Goal: Information Seeking & Learning: Learn about a topic

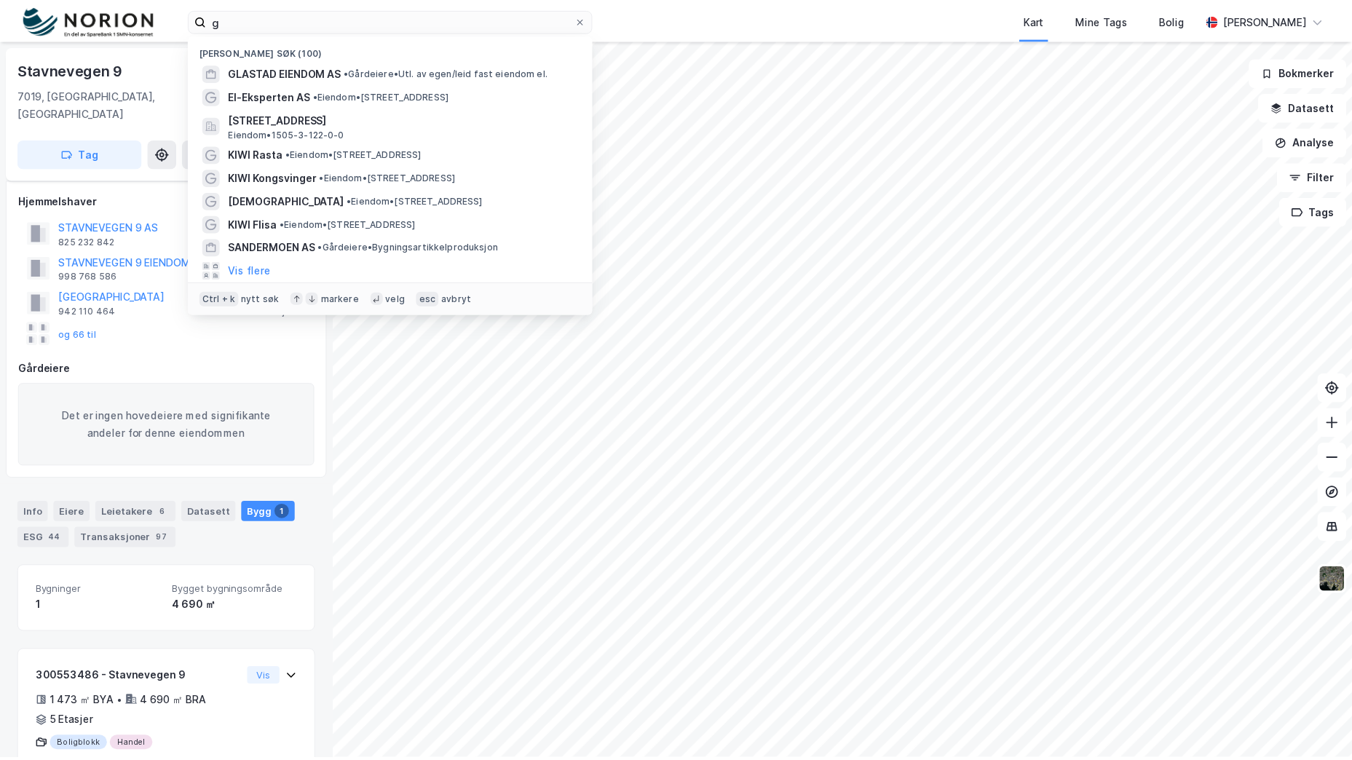
scroll to position [35, 0]
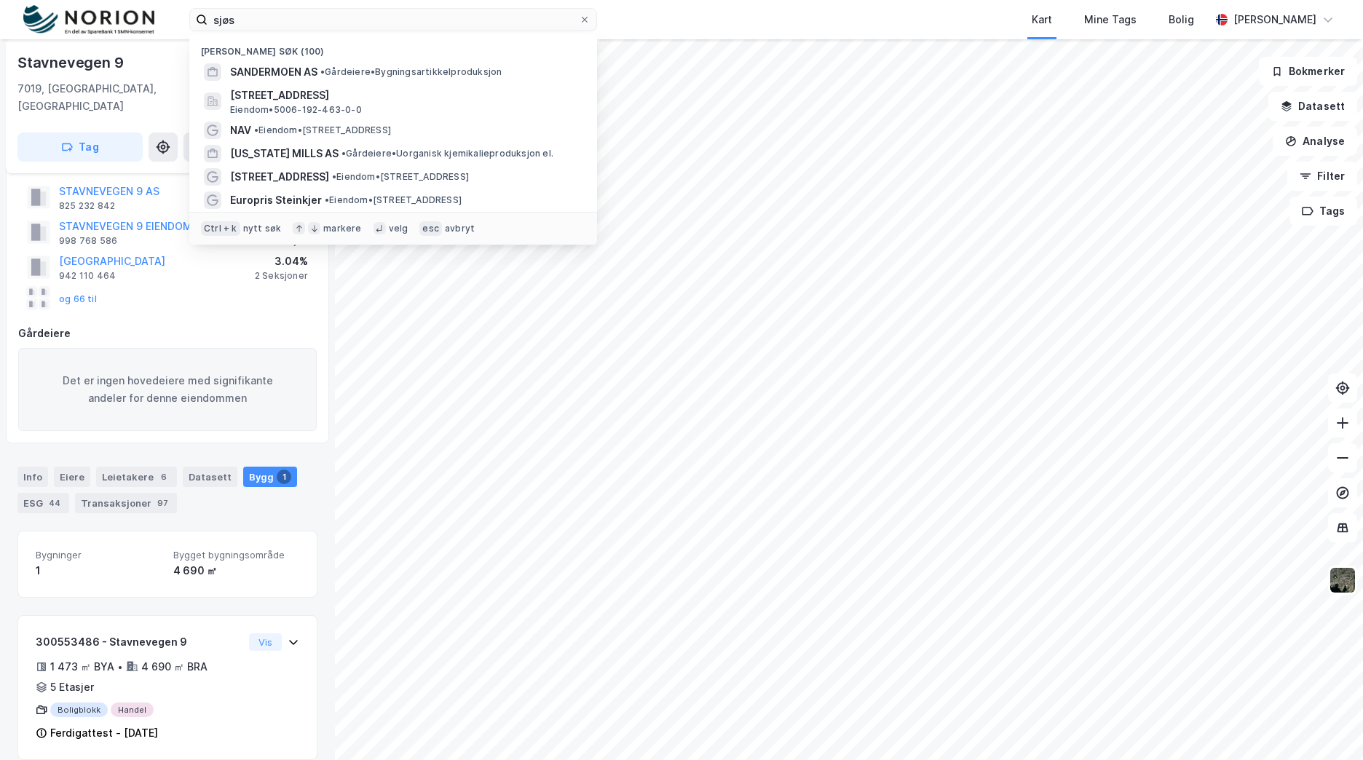
type input "sjøsi"
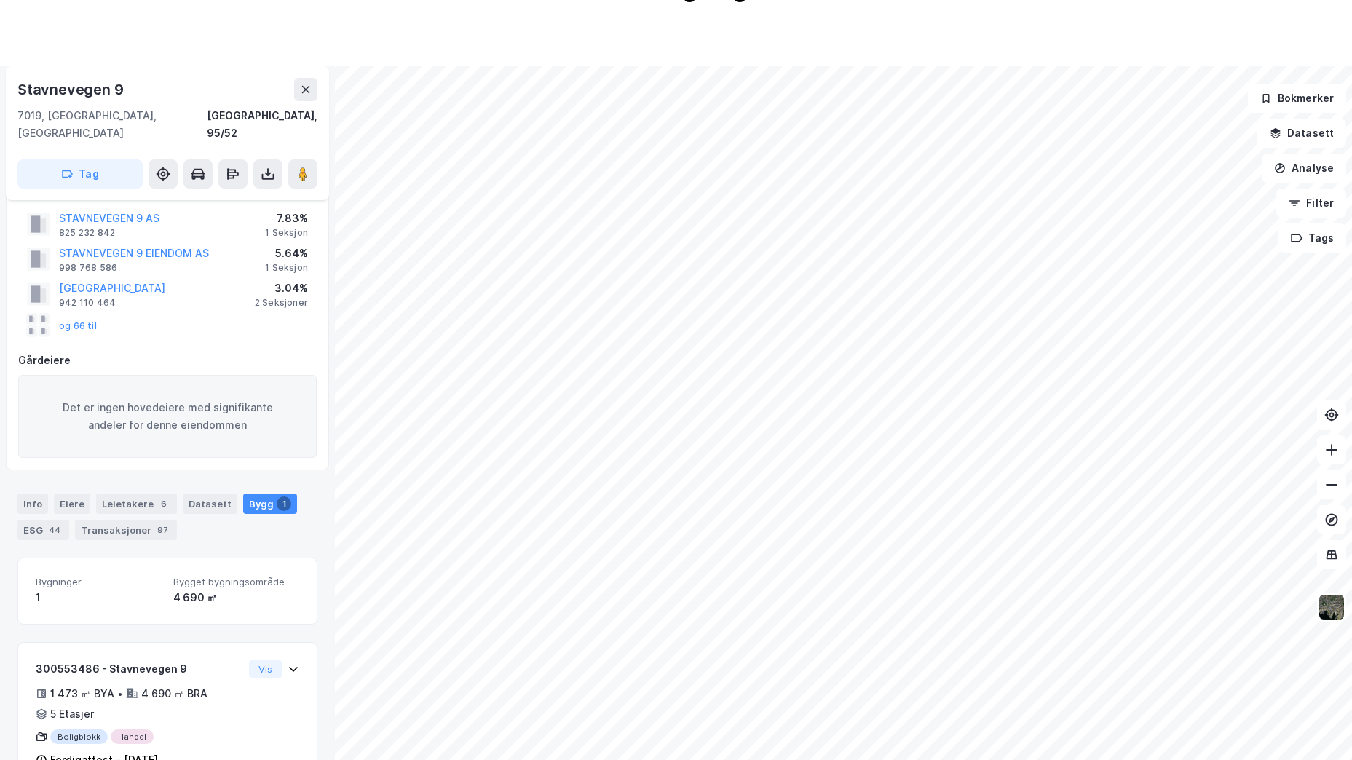
scroll to position [239, 0]
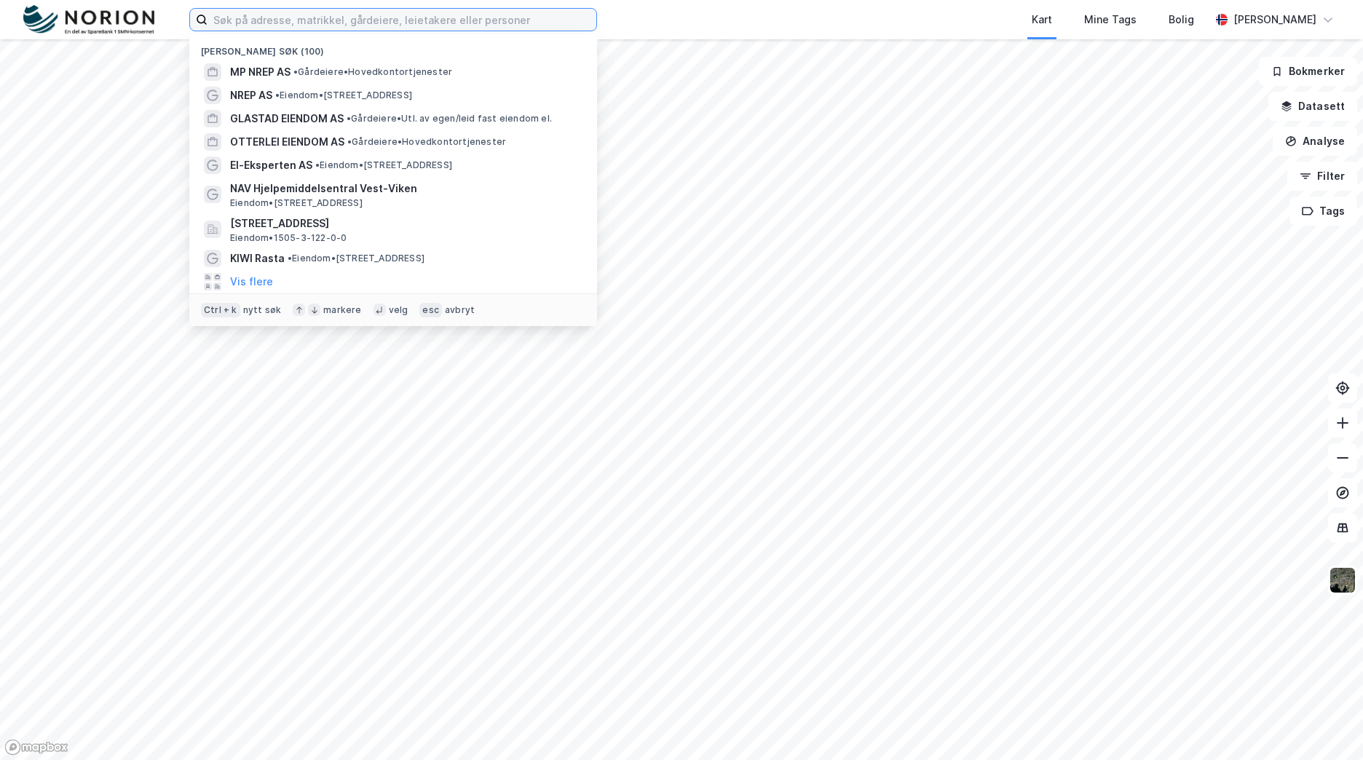
click at [409, 20] on input at bounding box center [401, 20] width 389 height 22
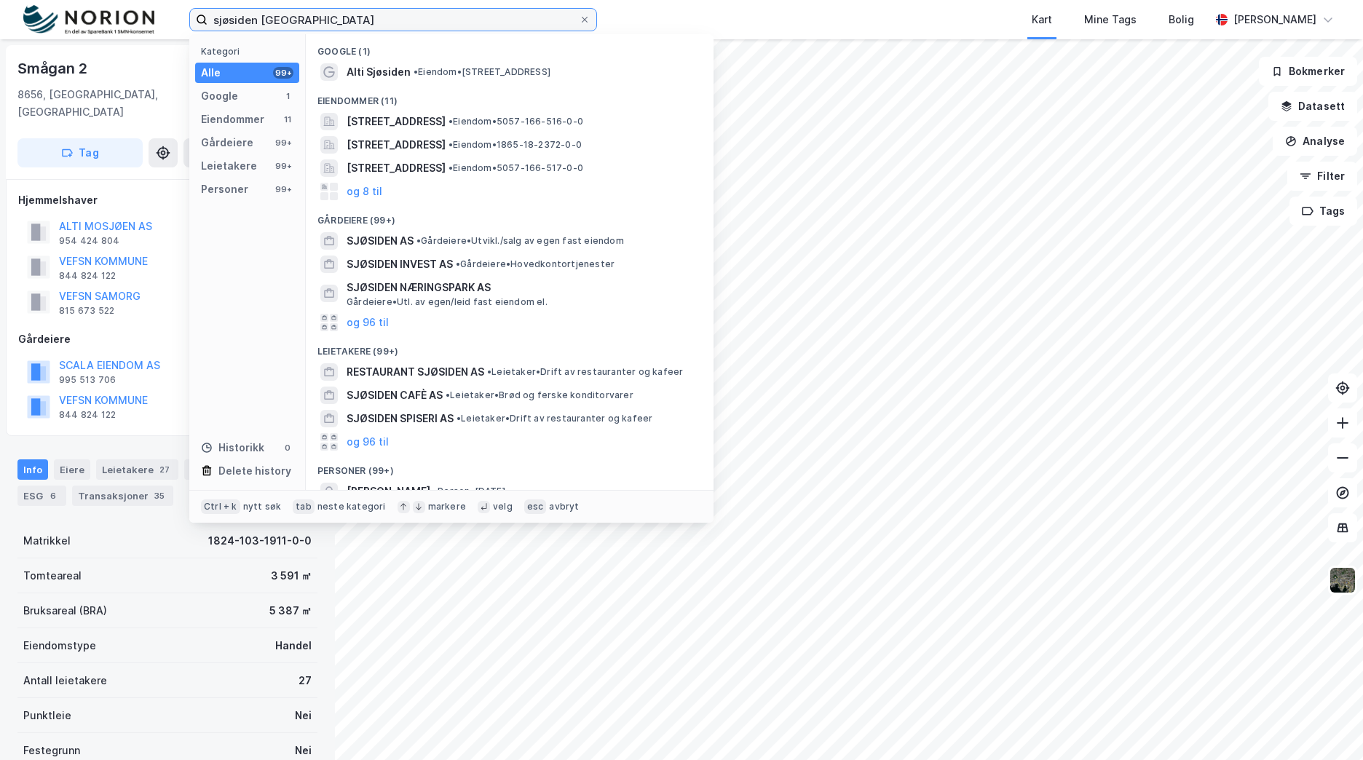
click at [237, 12] on input "sjøsiden mosjøen" at bounding box center [392, 20] width 371 height 22
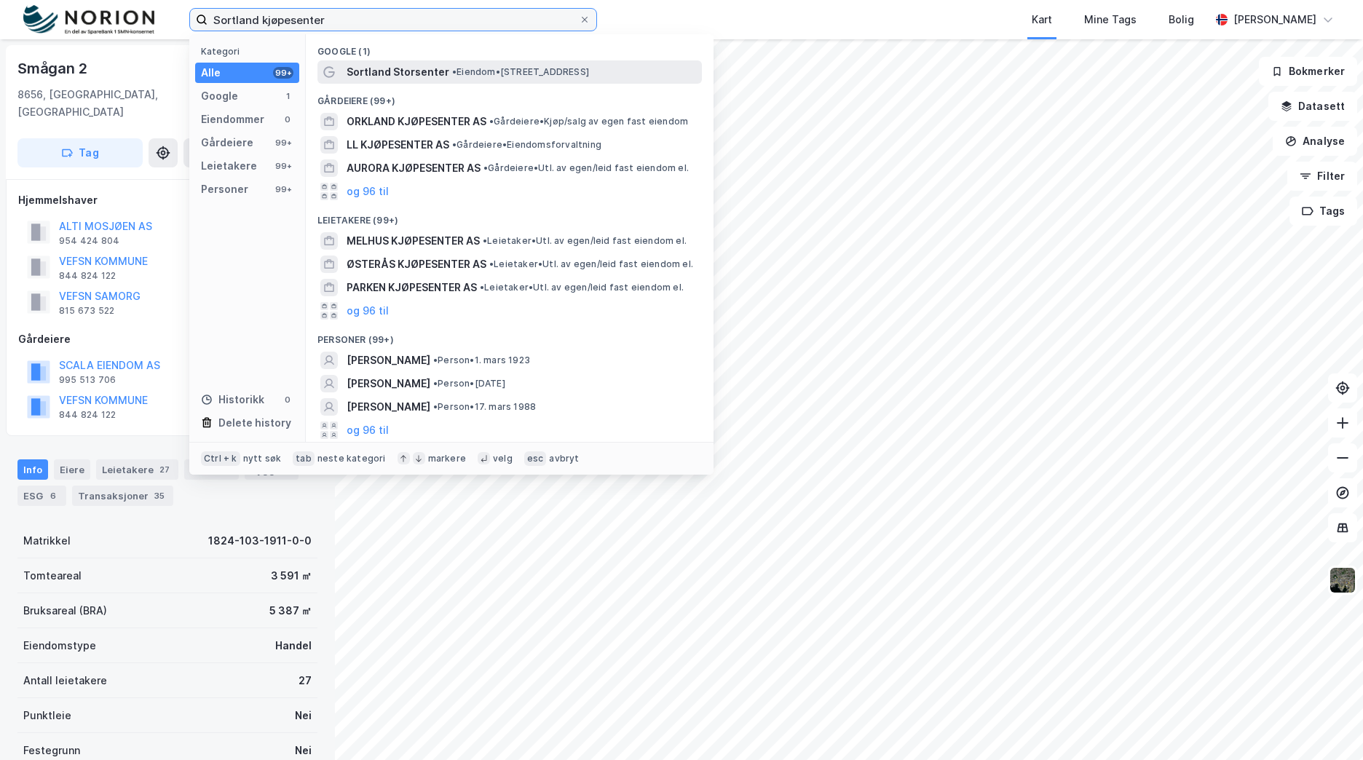
type input "Sortland kjøpesenter"
click at [452, 68] on span "•" at bounding box center [454, 71] width 4 height 11
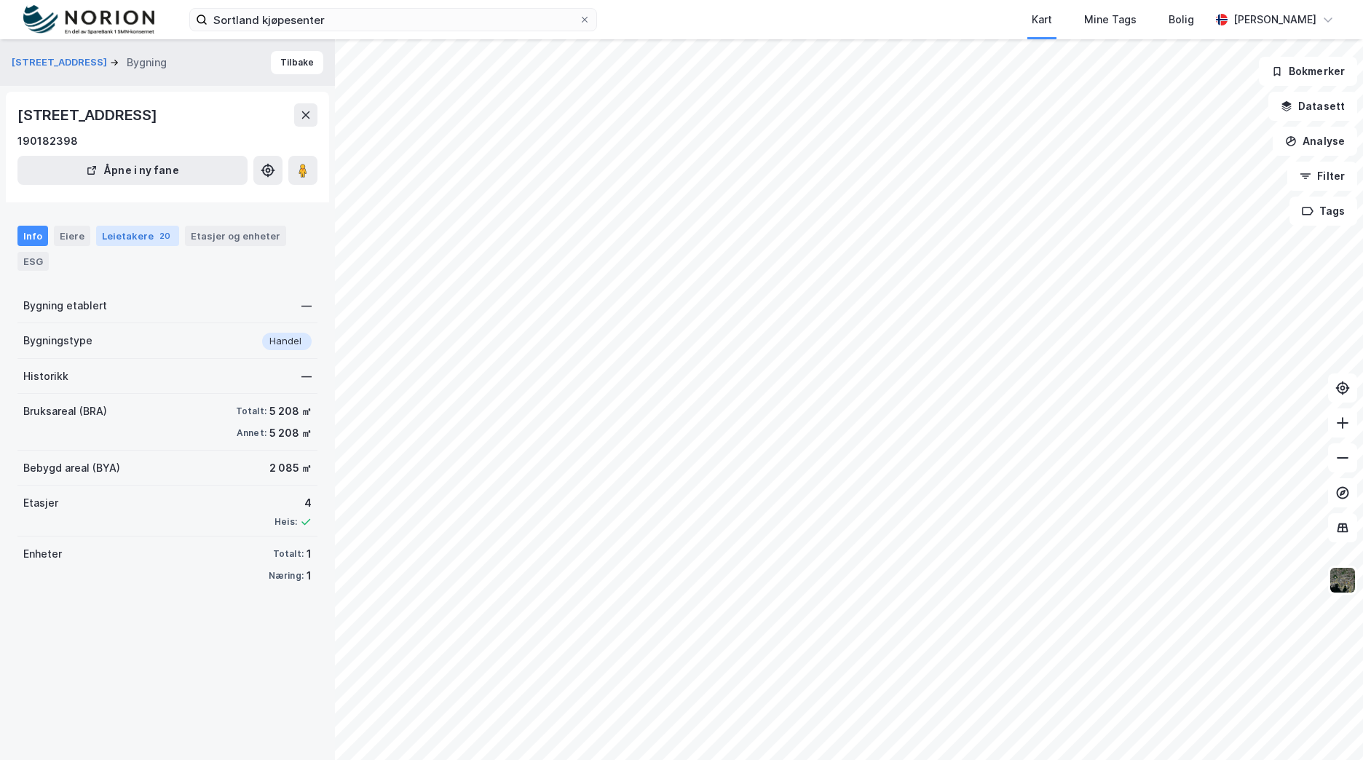
click at [96, 238] on div "Leietakere 20" at bounding box center [137, 236] width 83 height 20
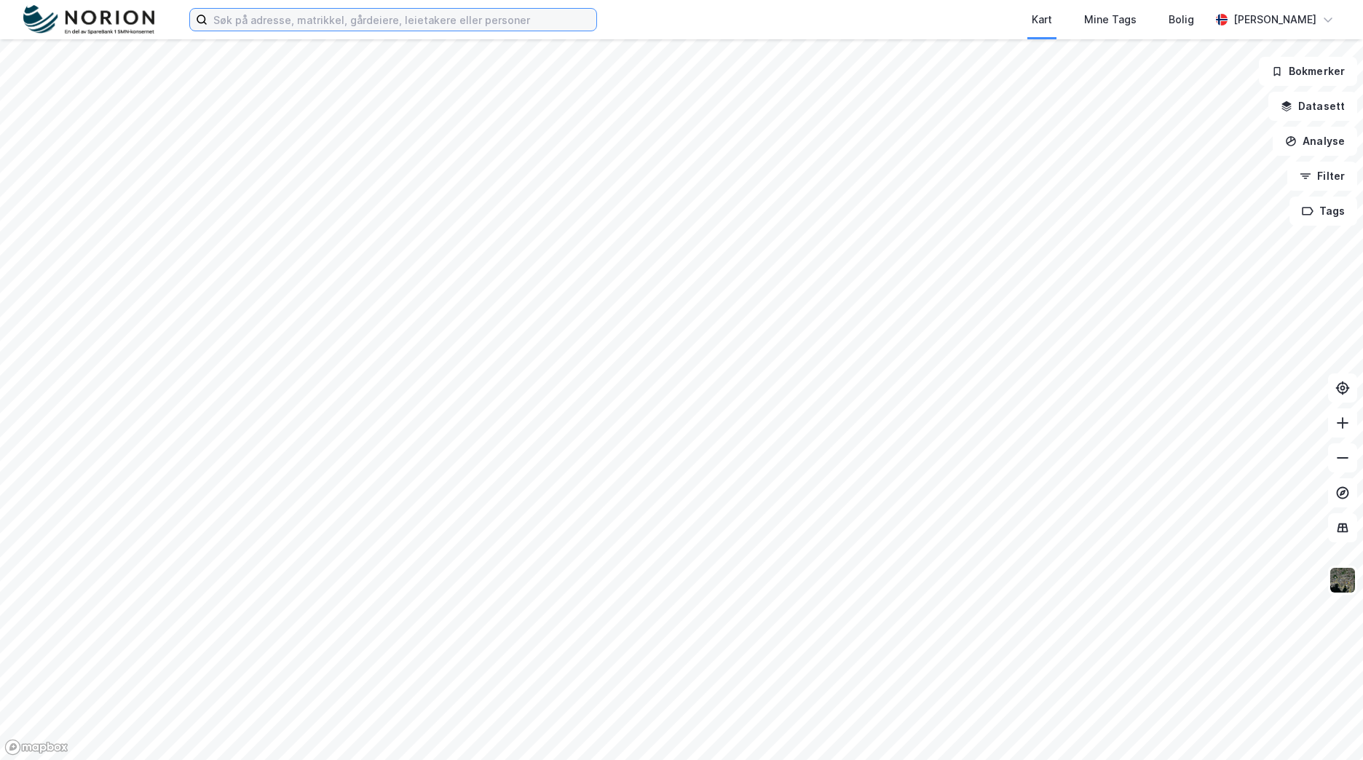
click at [462, 11] on input at bounding box center [401, 20] width 389 height 22
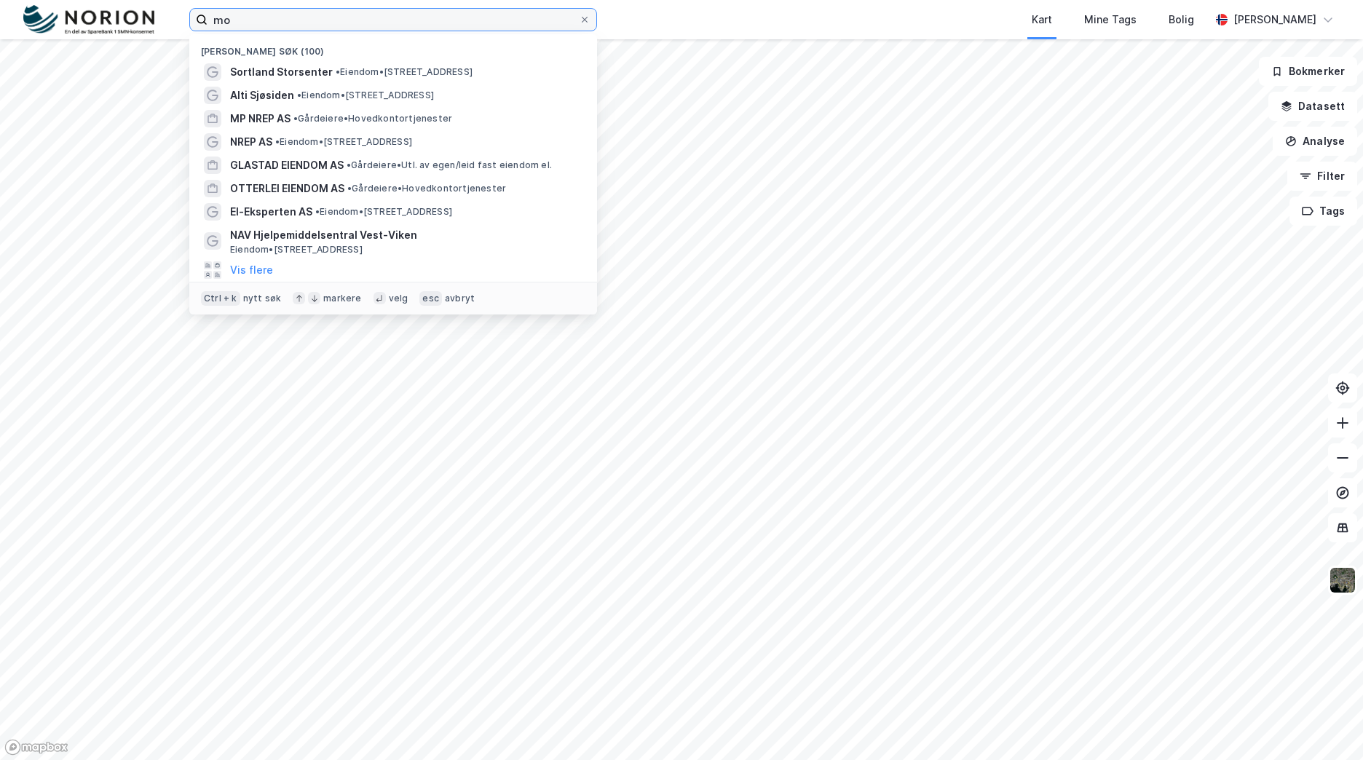
type input "m"
type input "orkanger"
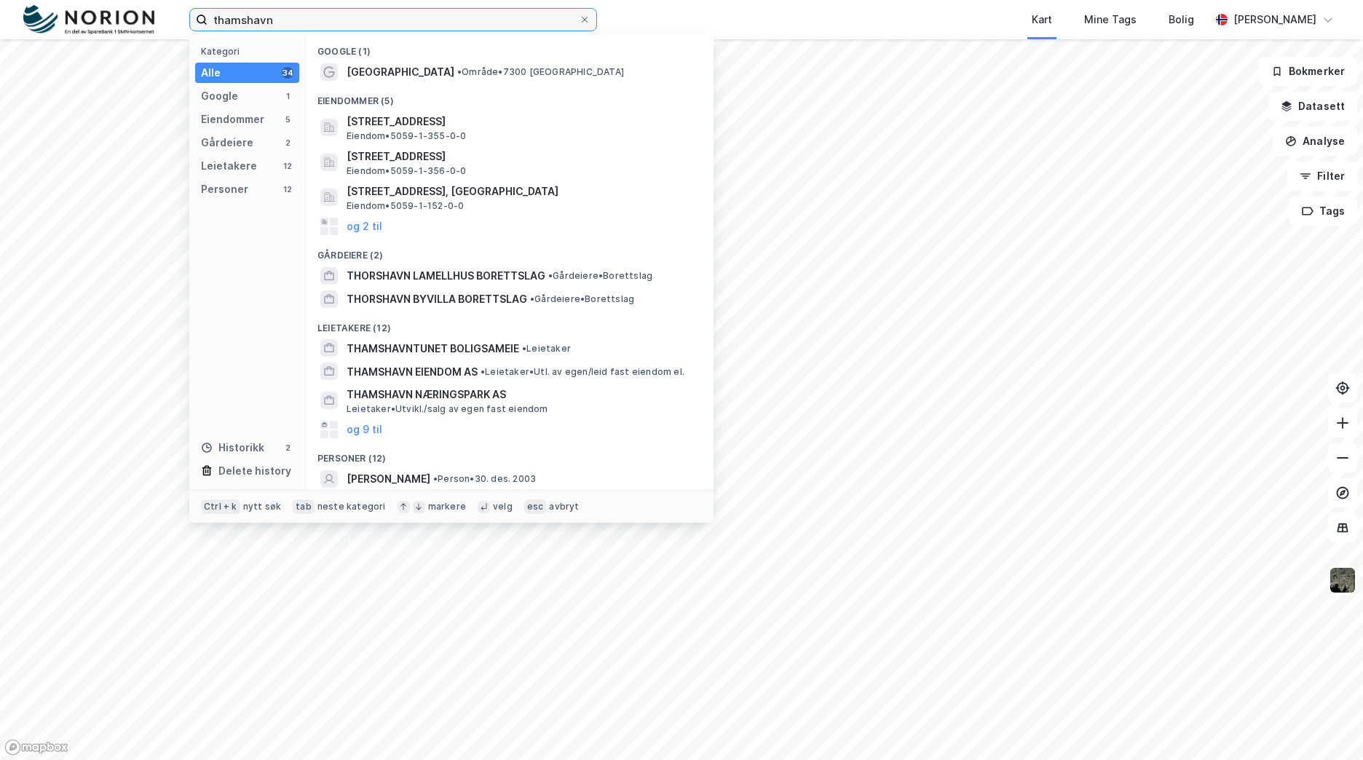
click at [349, 18] on input "thamshavn" at bounding box center [392, 20] width 371 height 22
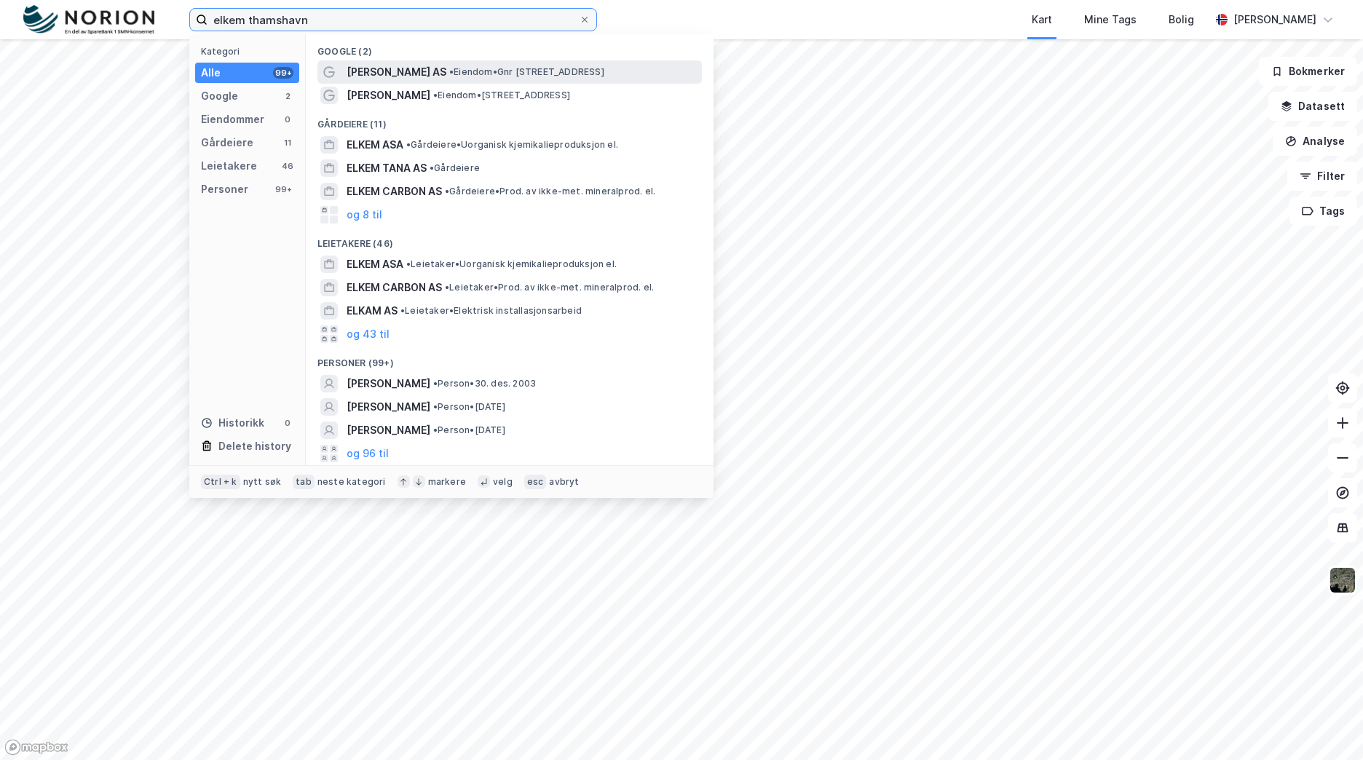
type input "elkem thamshavn"
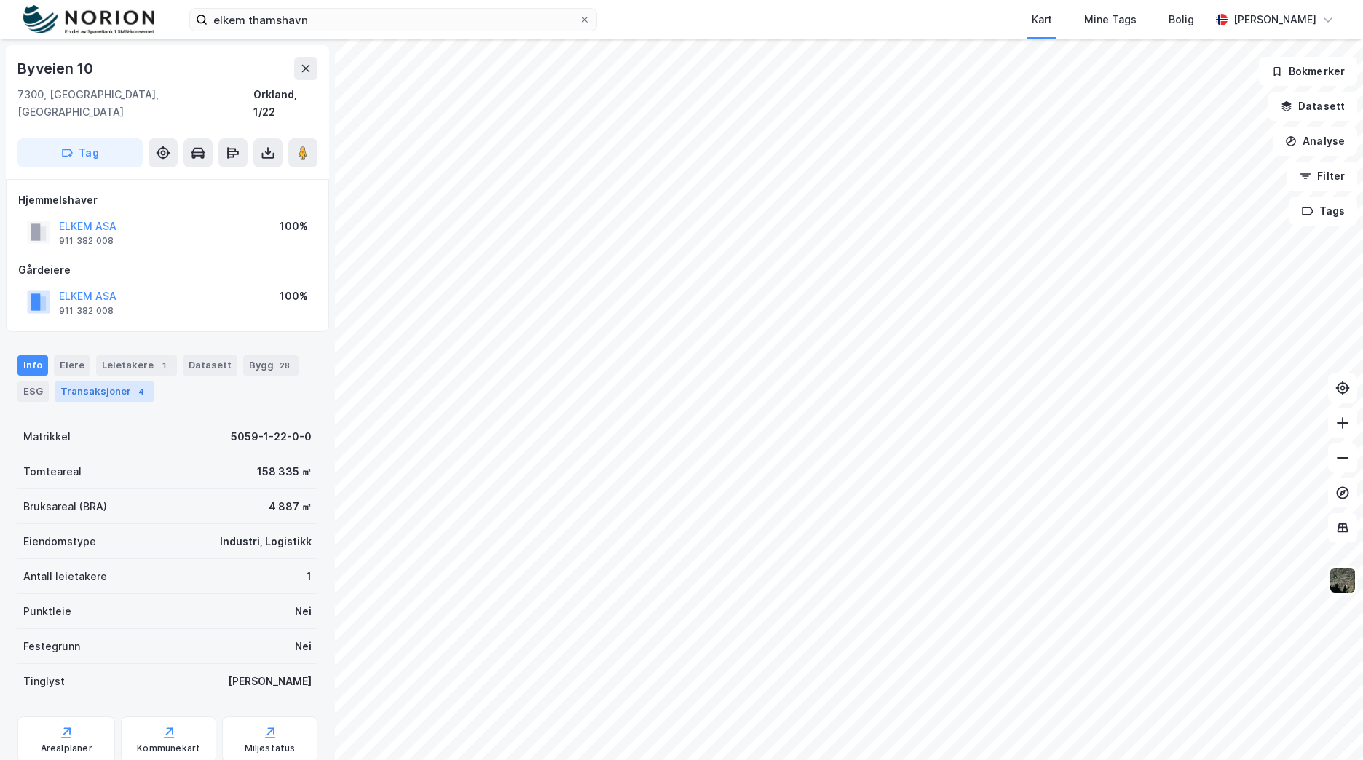
click at [134, 384] on div "4" at bounding box center [141, 391] width 15 height 15
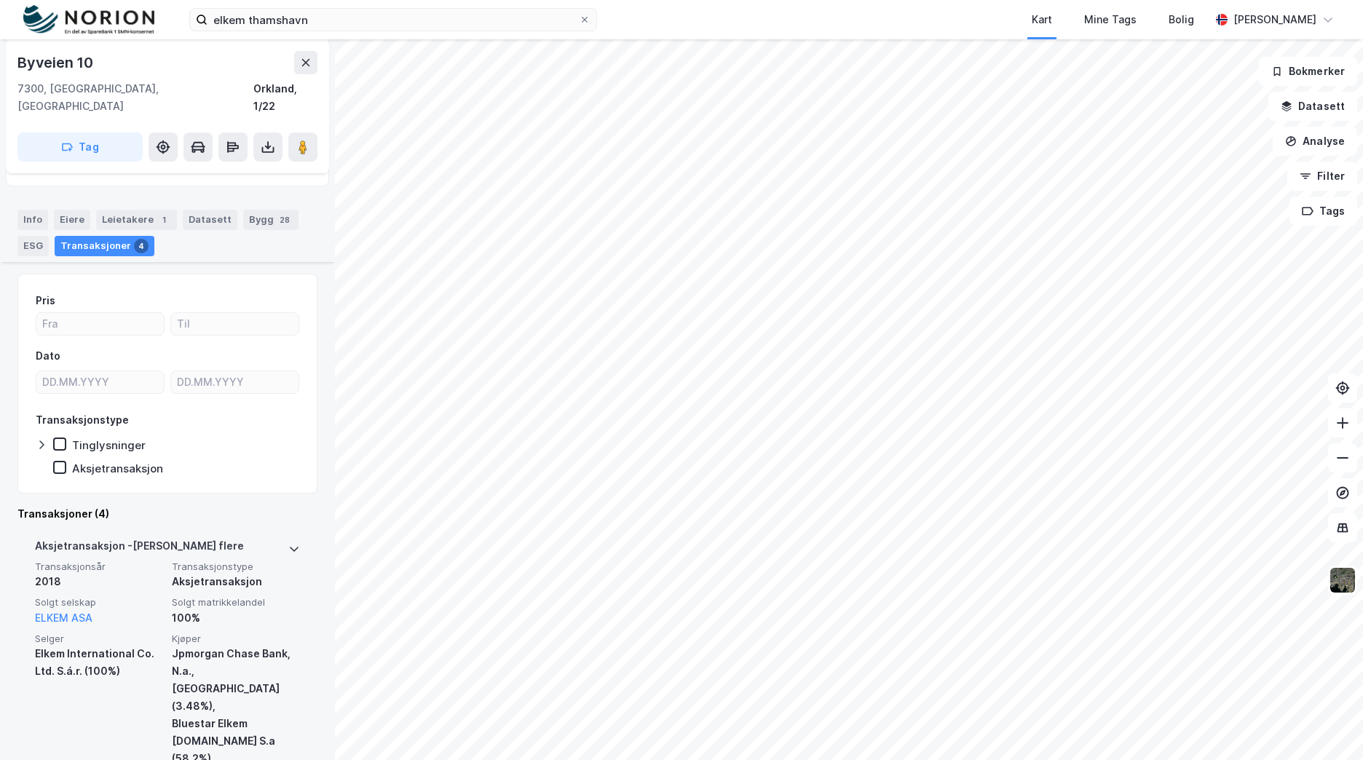
scroll to position [364, 0]
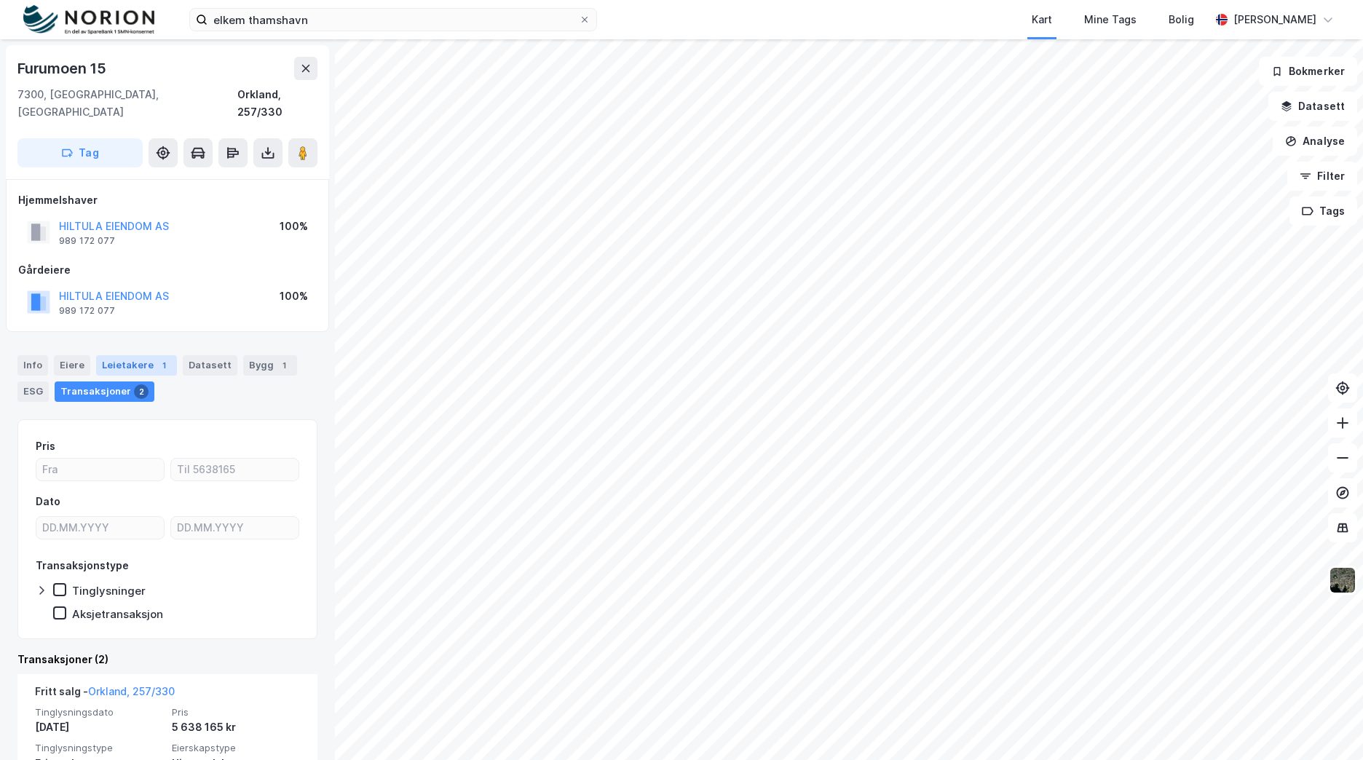
click at [145, 355] on div "Leietakere 1" at bounding box center [136, 365] width 81 height 20
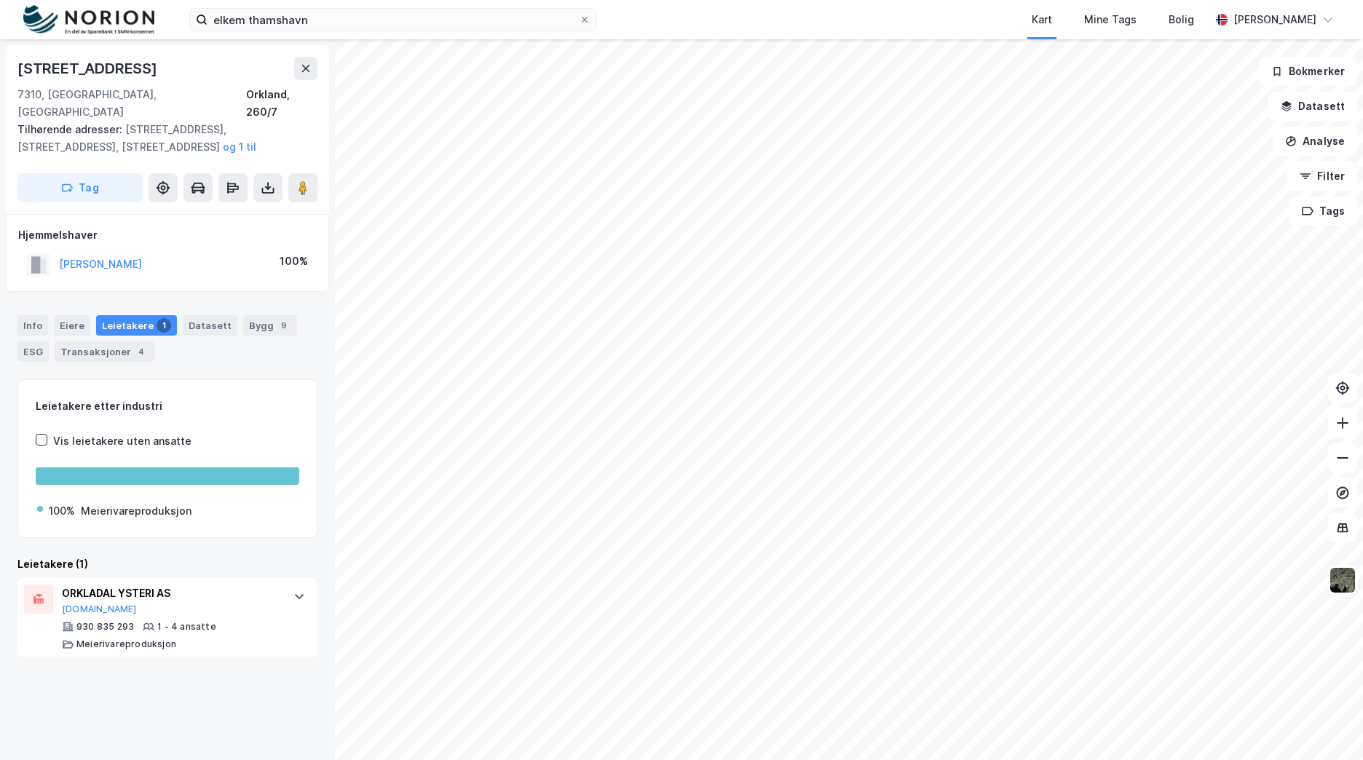
click at [529, 0] on html "elkem thamshavn Kart Mine Tags Bolig Mathias Aksnes Nygårdsvegen 13 7310, Gjølm…" at bounding box center [681, 380] width 1363 height 760
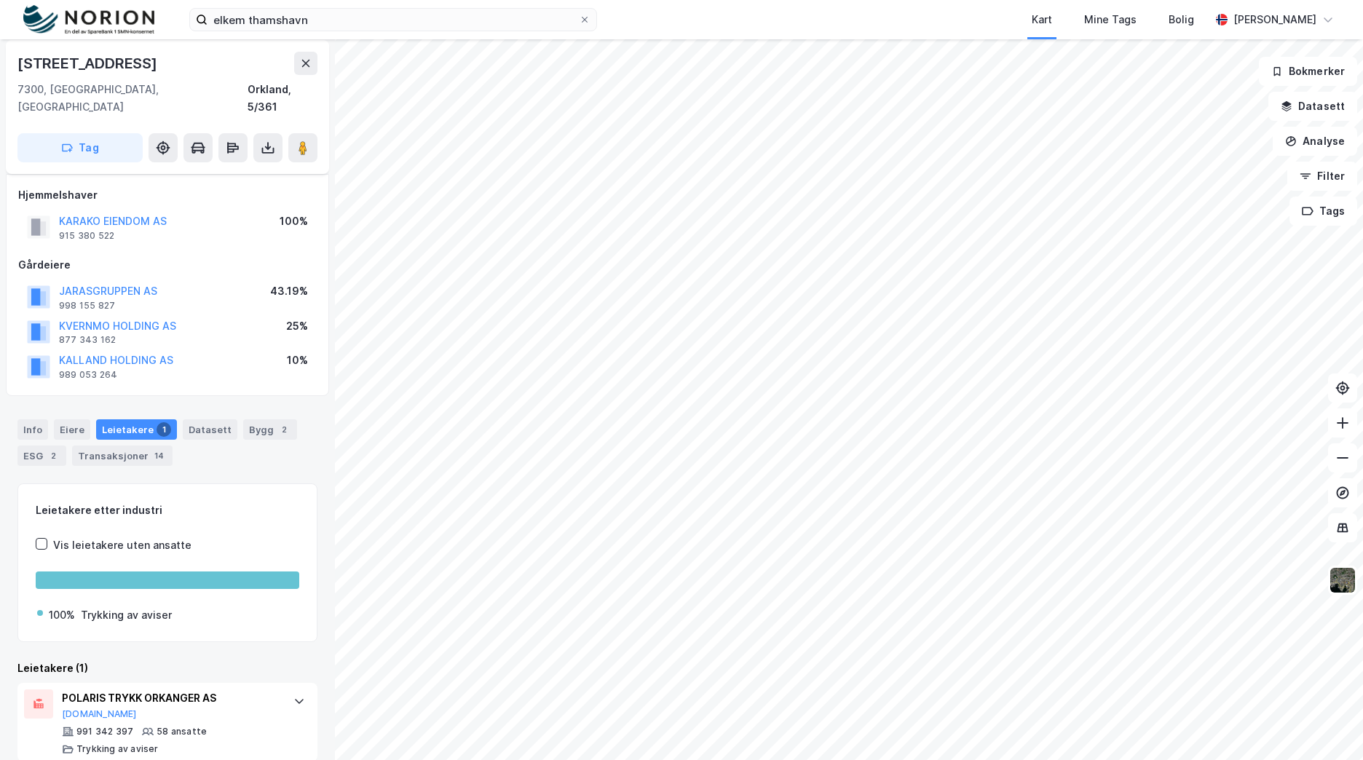
scroll to position [7, 0]
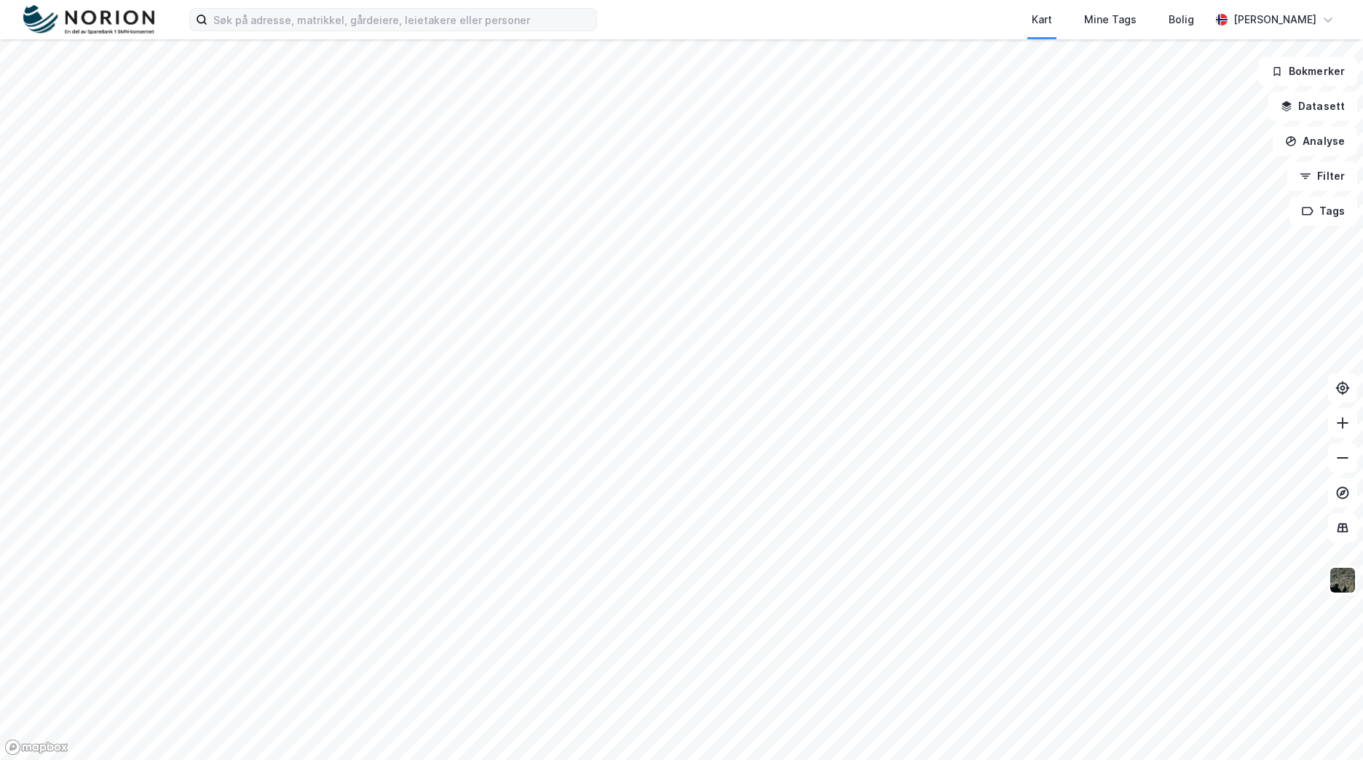
drag, startPoint x: 497, startPoint y: 2, endPoint x: 490, endPoint y: 29, distance: 27.9
click at [495, 7] on div "Kart Mine Tags Bolig Mathias Aksnes" at bounding box center [681, 19] width 1363 height 39
click at [488, 31] on div "Kart Mine Tags Bolig Mathias Aksnes" at bounding box center [681, 19] width 1363 height 39
click at [485, 23] on input at bounding box center [401, 20] width 389 height 22
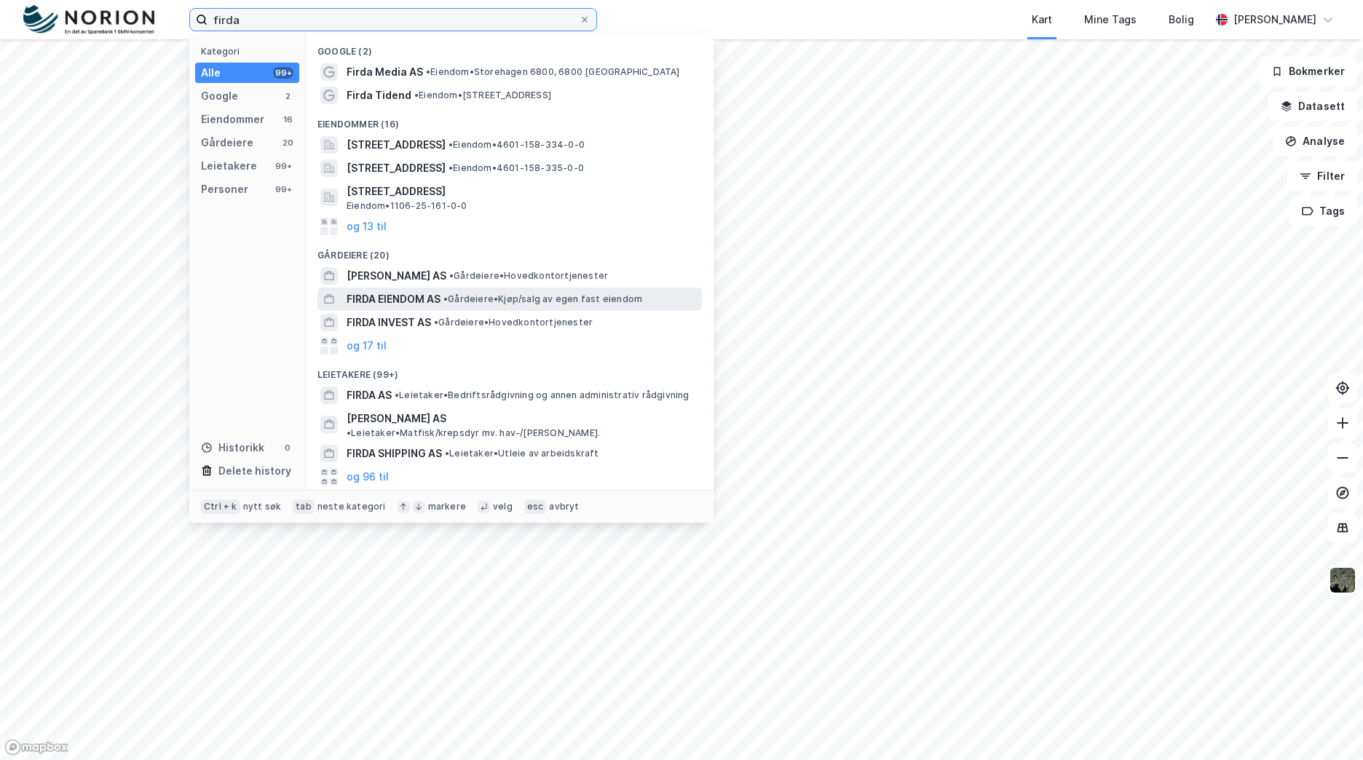
type input "firda"
click at [614, 302] on span "• Gårdeiere • Kjøp/salg av egen fast eiendom" at bounding box center [542, 299] width 199 height 12
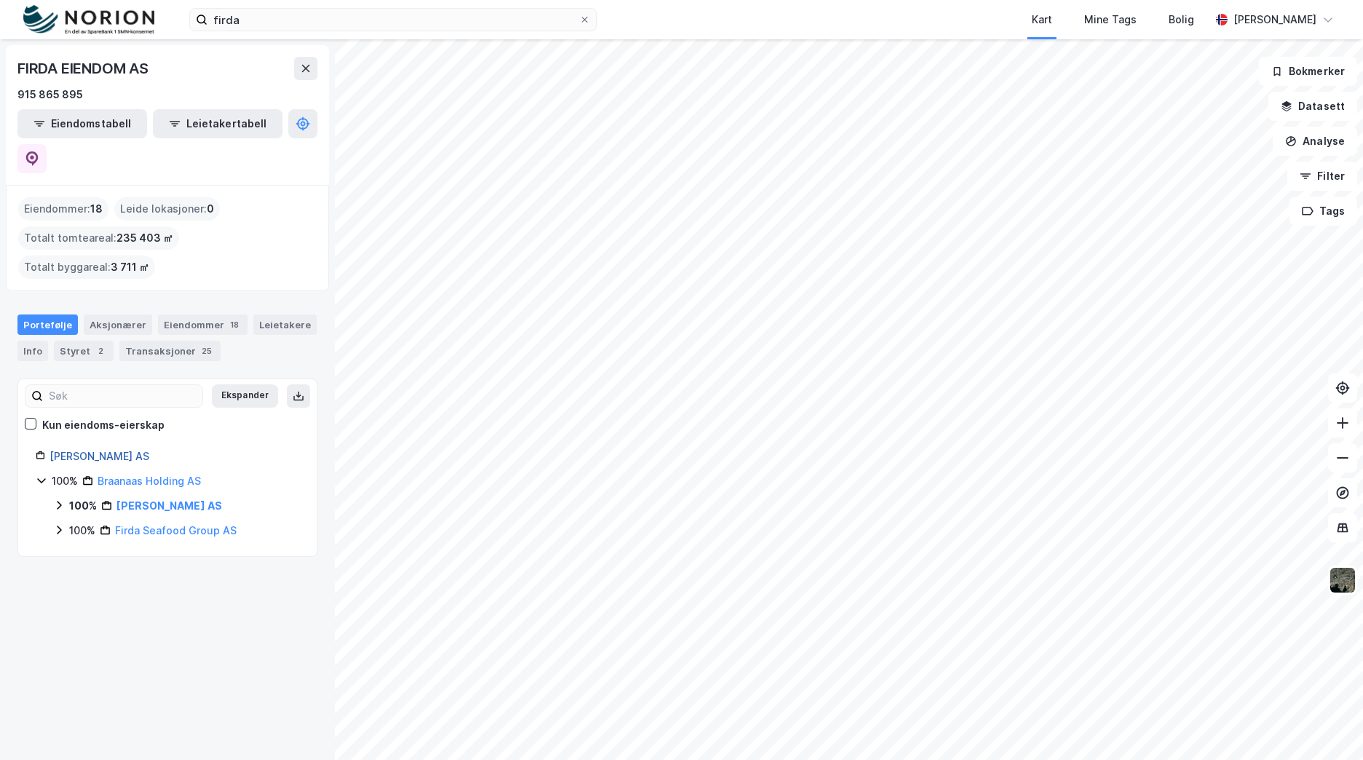
click at [89, 450] on link "O Braanaas AS" at bounding box center [99, 456] width 100 height 12
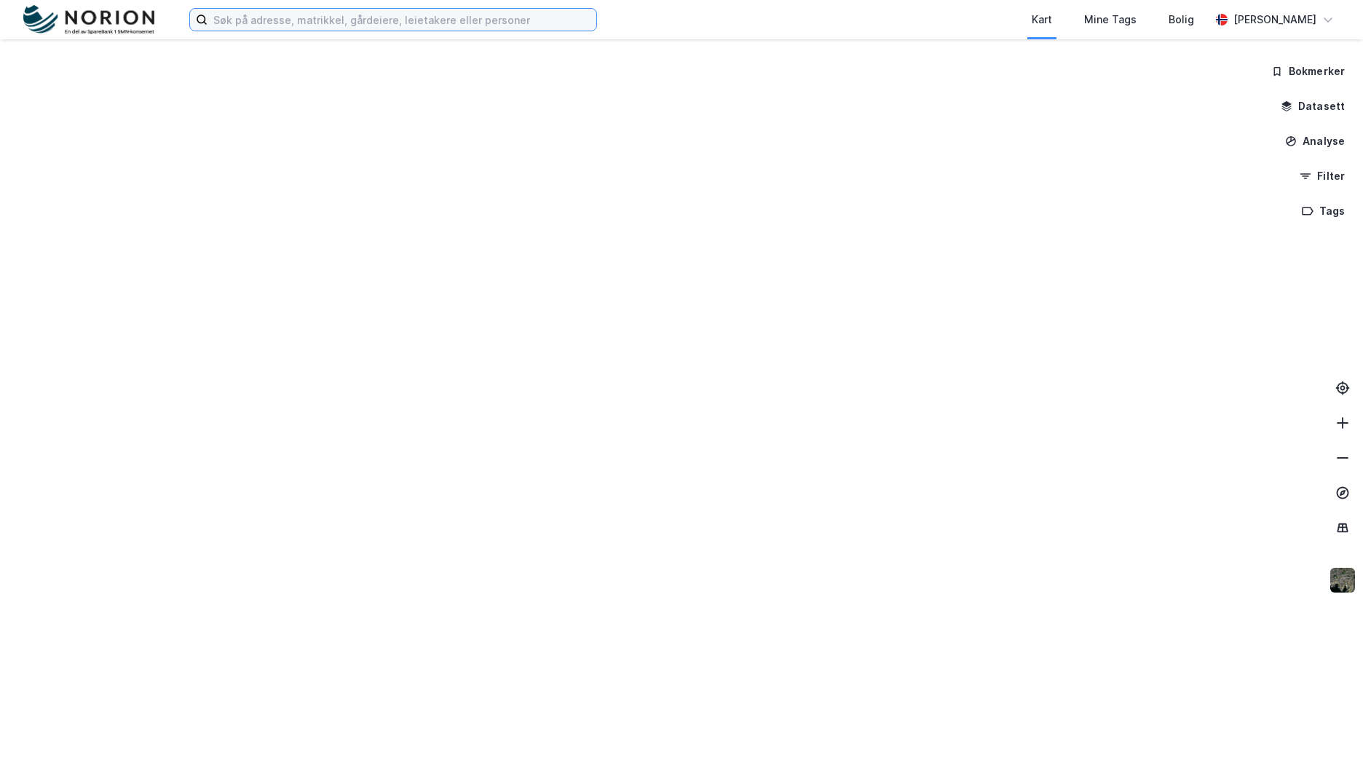
click at [362, 30] on input at bounding box center [401, 20] width 389 height 22
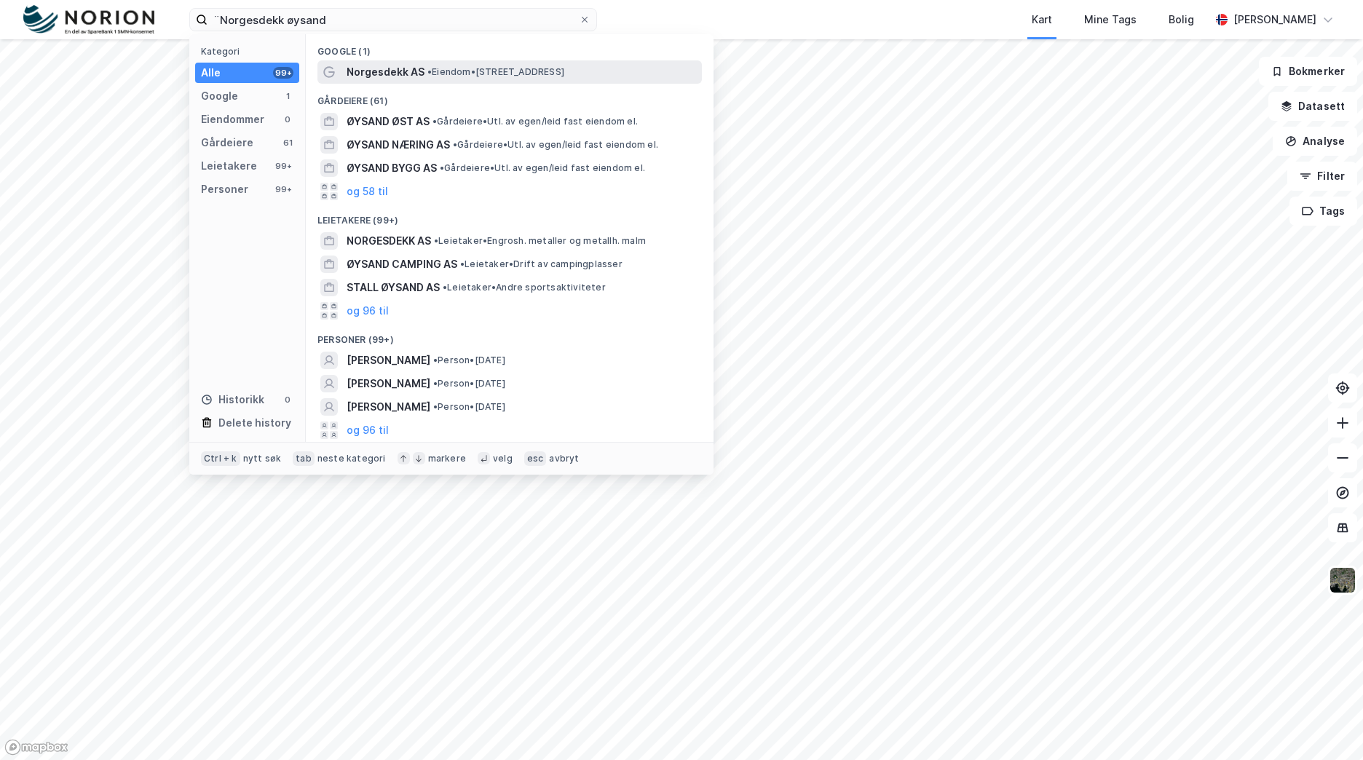
click at [421, 74] on span "Norgesdekk AS" at bounding box center [385, 71] width 78 height 17
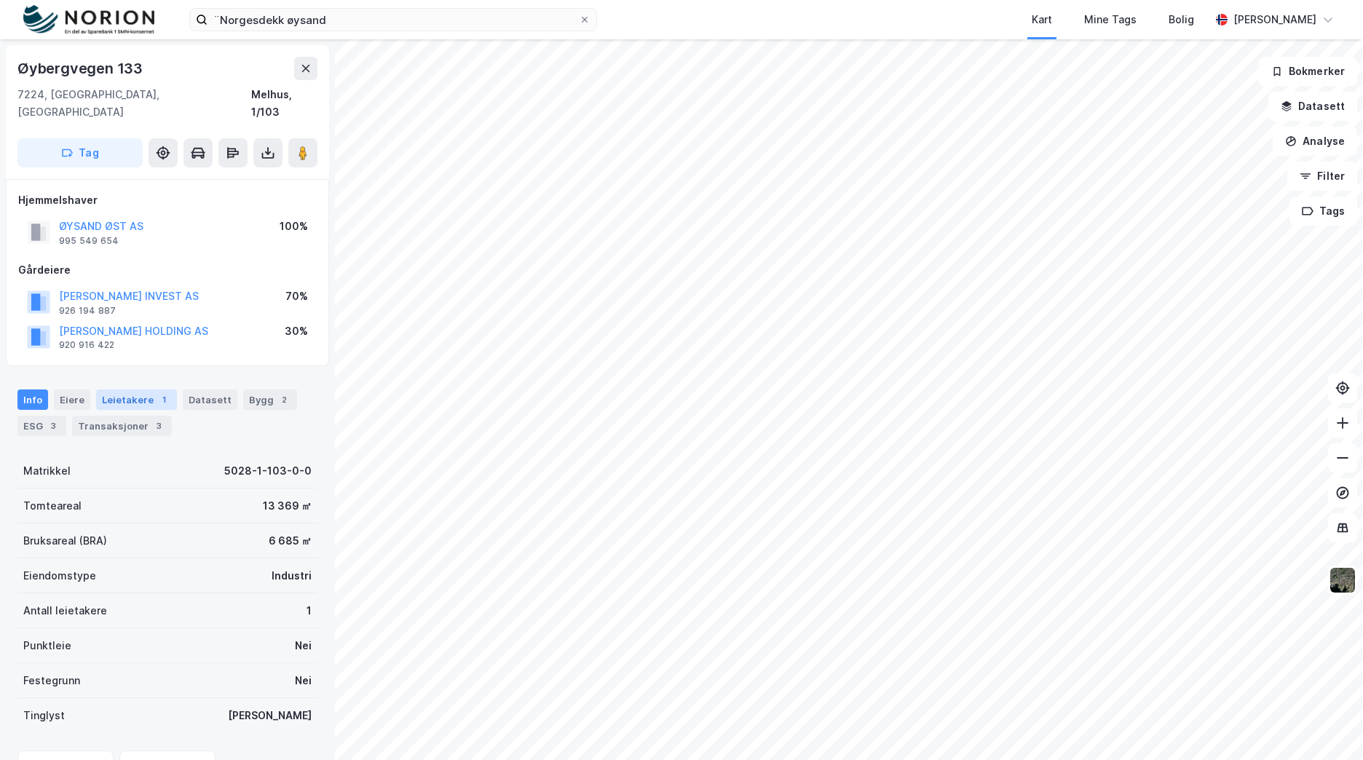
click at [156, 392] on div "1" at bounding box center [163, 399] width 15 height 15
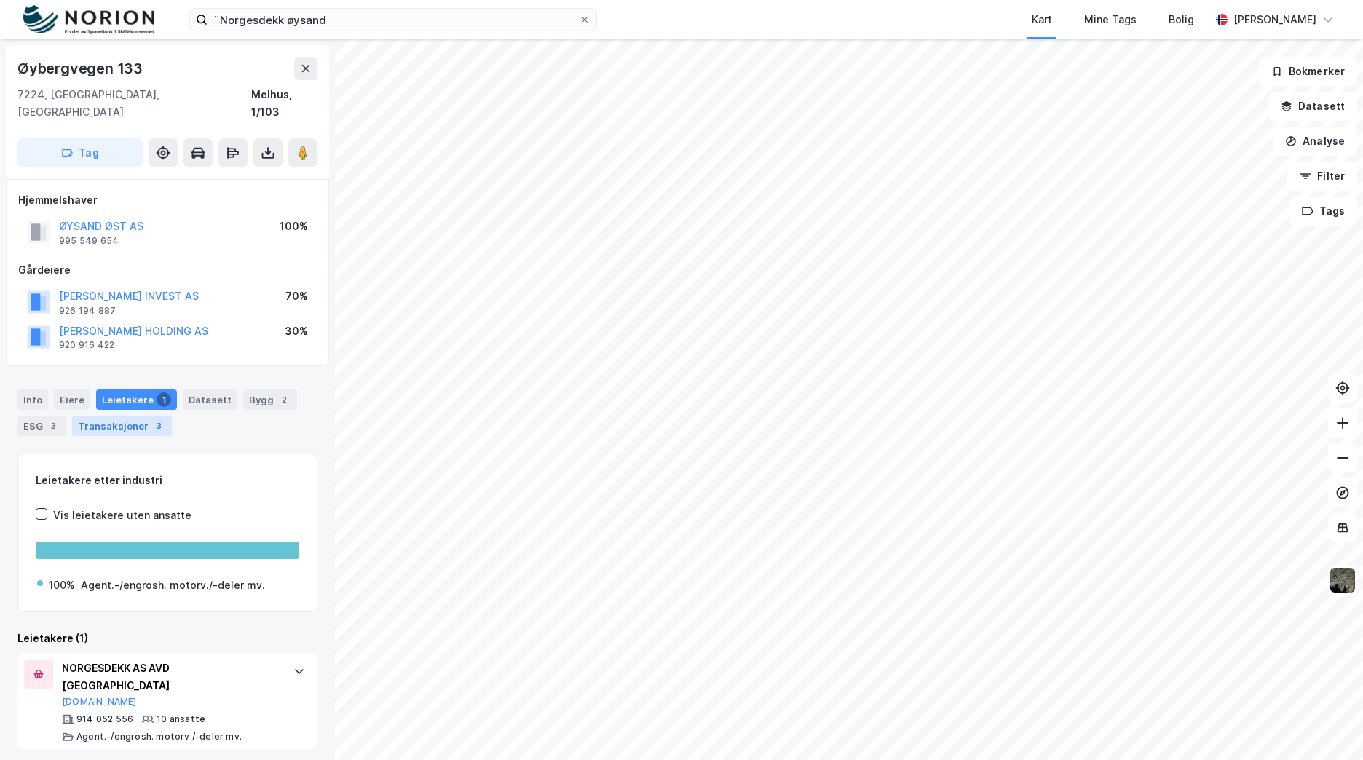
click at [123, 416] on div "Transaksjoner 3" at bounding box center [122, 426] width 100 height 20
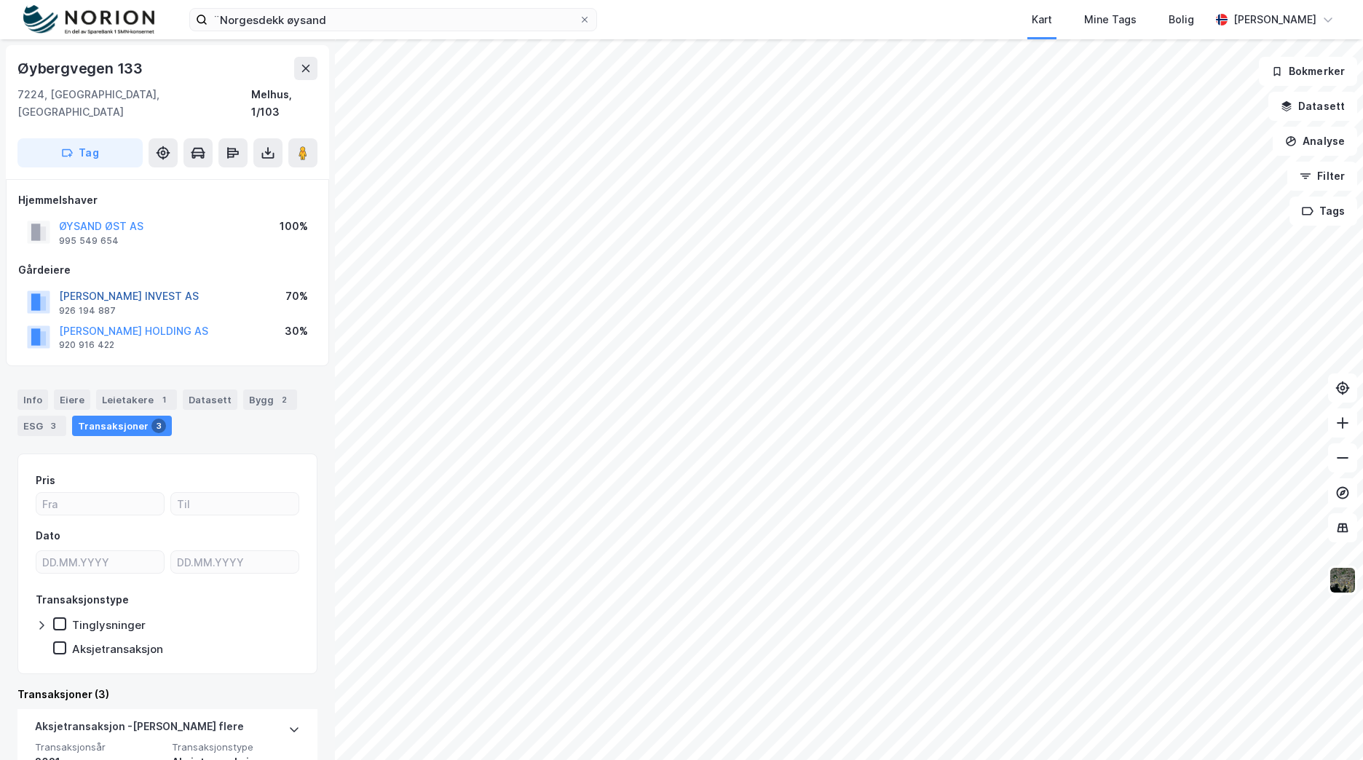
click at [0, 0] on button "[PERSON_NAME] INVEST AS" at bounding box center [0, 0] width 0 height 0
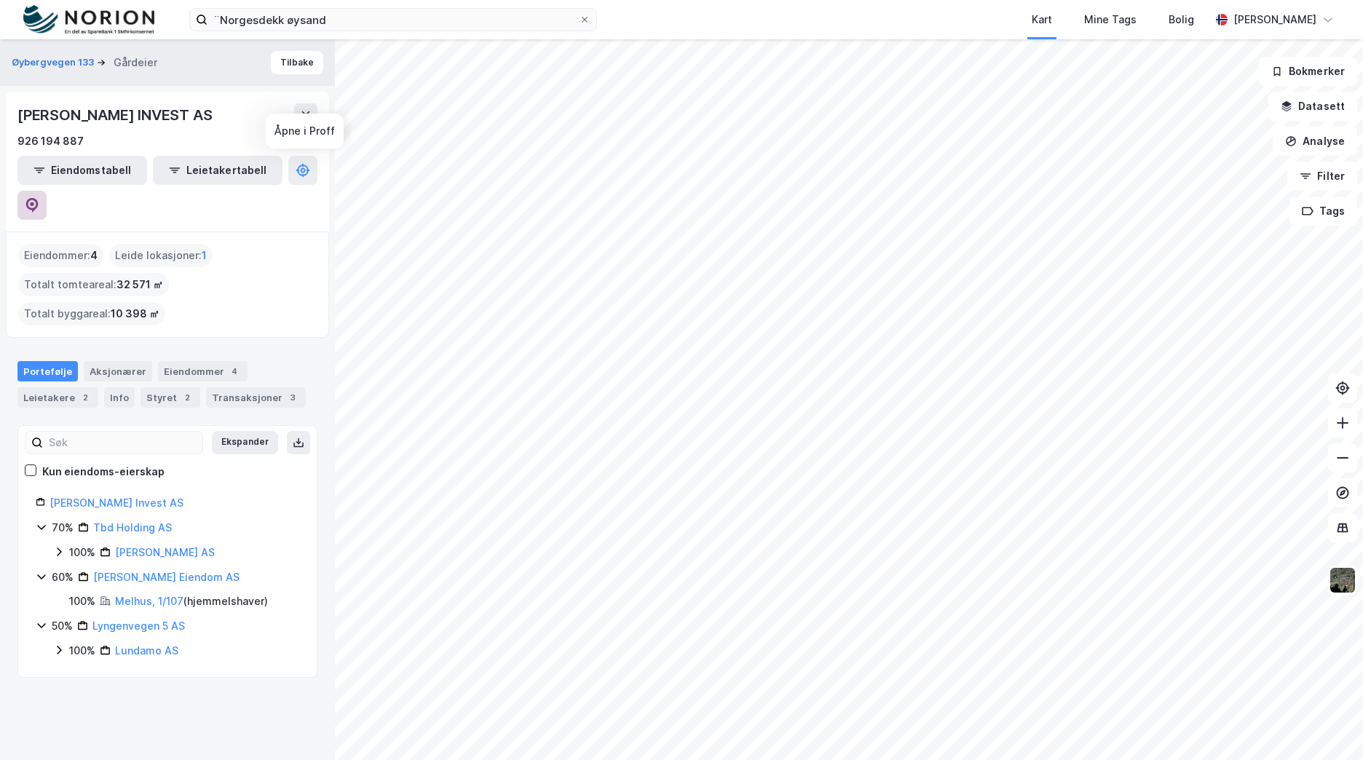
click at [39, 198] on icon at bounding box center [32, 205] width 12 height 15
click at [133, 571] on link "[PERSON_NAME] Eiendom AS" at bounding box center [166, 577] width 146 height 12
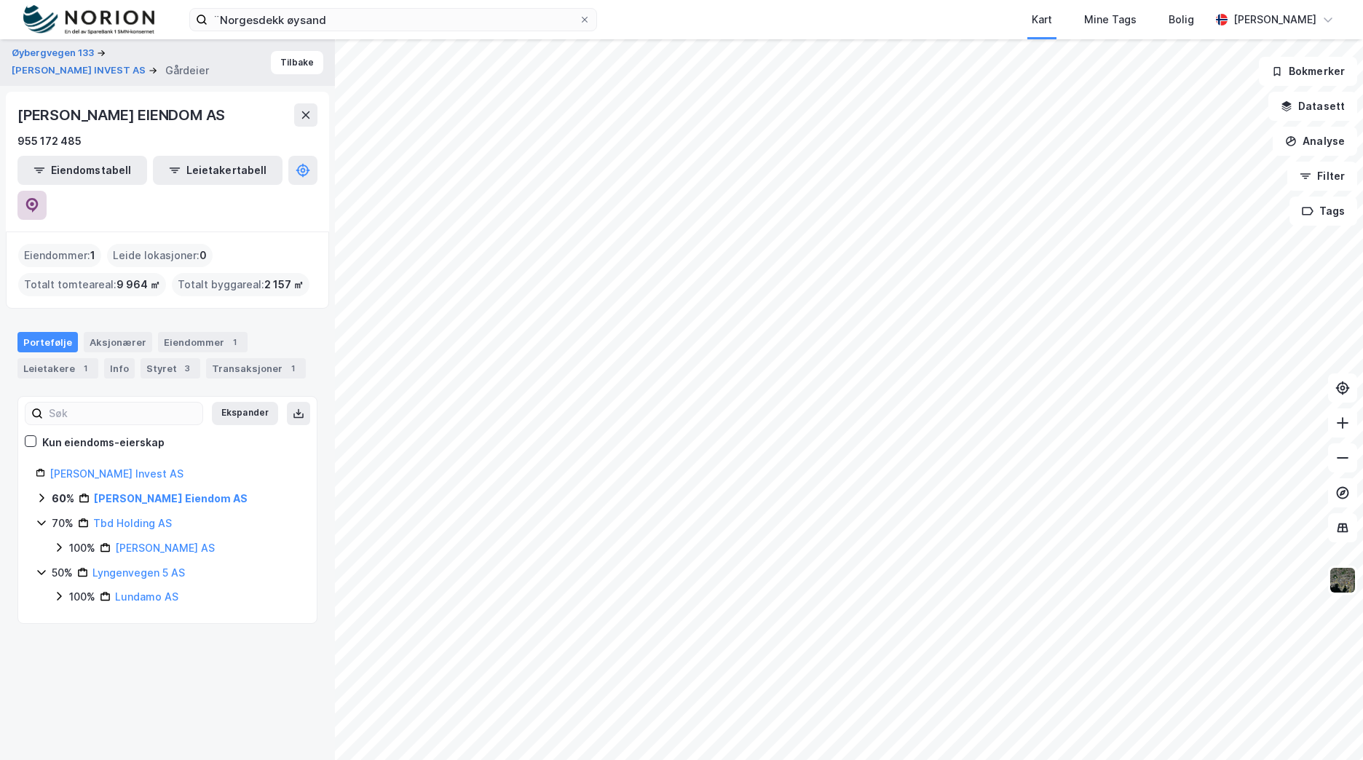
click at [34, 202] on icon at bounding box center [32, 204] width 4 height 4
click at [443, 9] on input "¨Norgesdekk øysand" at bounding box center [392, 20] width 371 height 22
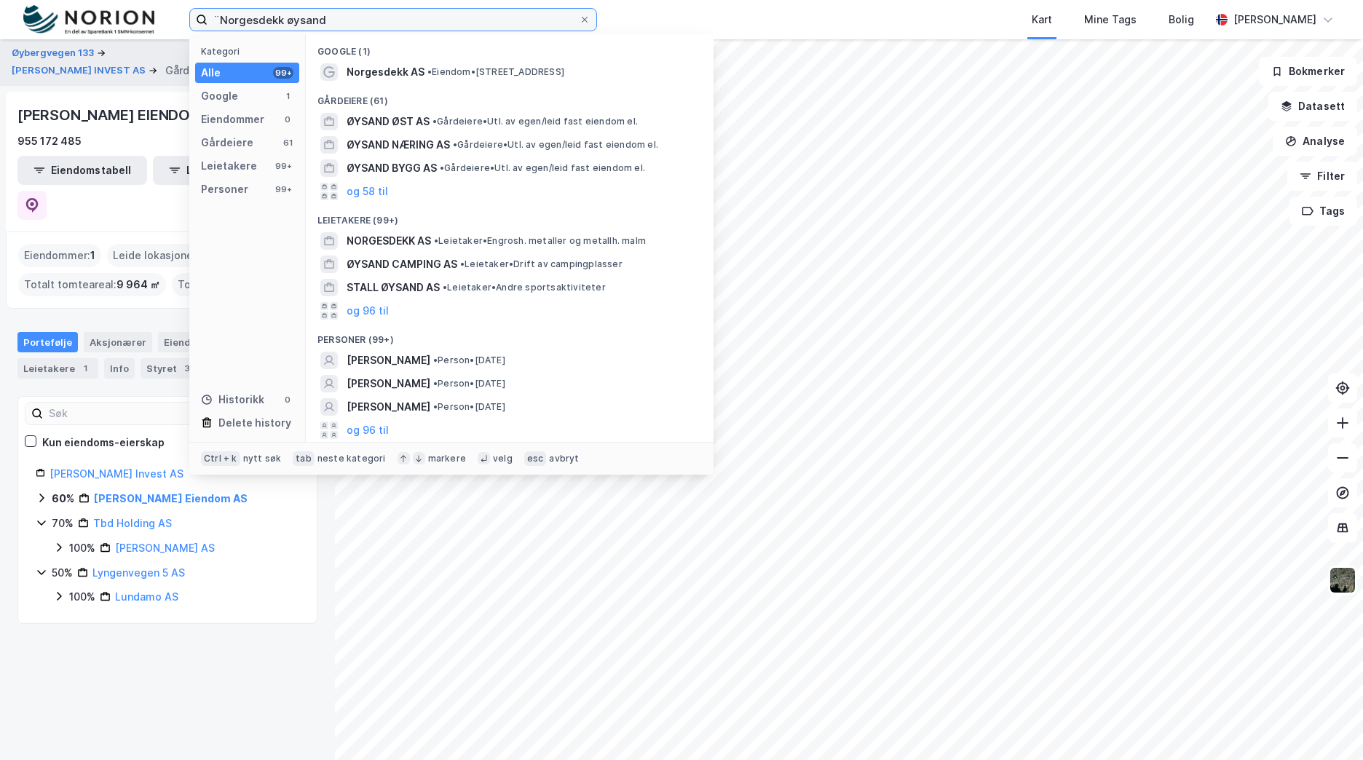
click at [443, 9] on input "¨Norgesdekk øysand" at bounding box center [392, 20] width 371 height 22
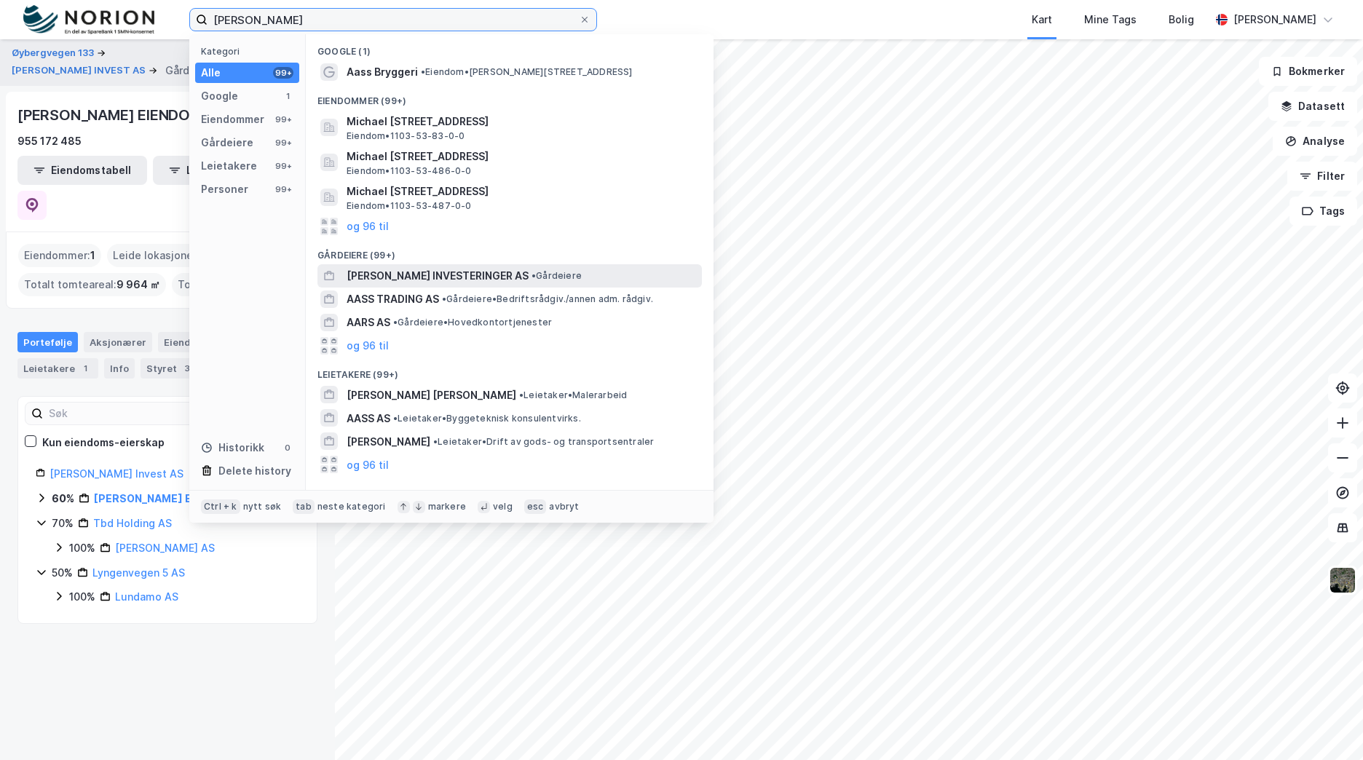
type input "[PERSON_NAME]"
click at [388, 280] on span "[PERSON_NAME] INVESTERINGER AS" at bounding box center [437, 275] width 182 height 17
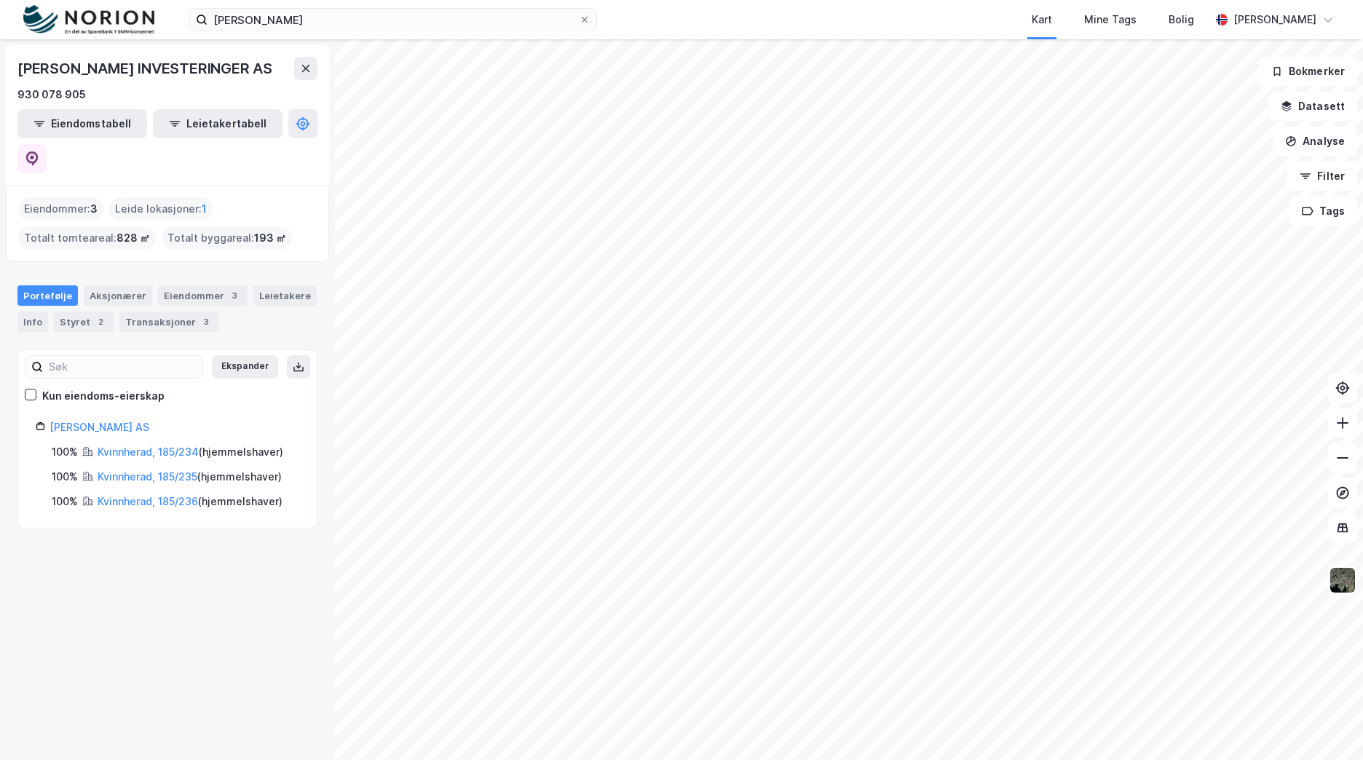
click at [318, 123] on div "[PERSON_NAME] INVESTERINGER AS 930 078 905 Eiendomstabell Leietakertabell" at bounding box center [167, 115] width 323 height 140
click at [39, 151] on icon at bounding box center [32, 158] width 15 height 15
